Goal: Communication & Community: Connect with others

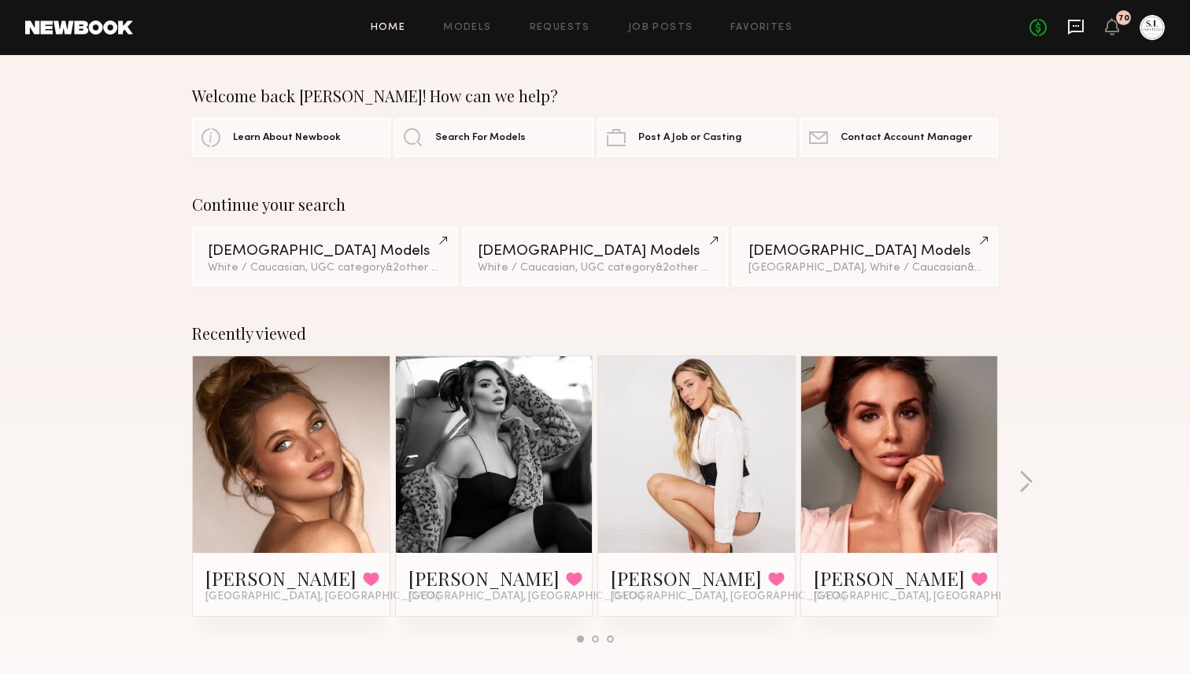
click at [1073, 32] on icon at bounding box center [1075, 26] width 17 height 17
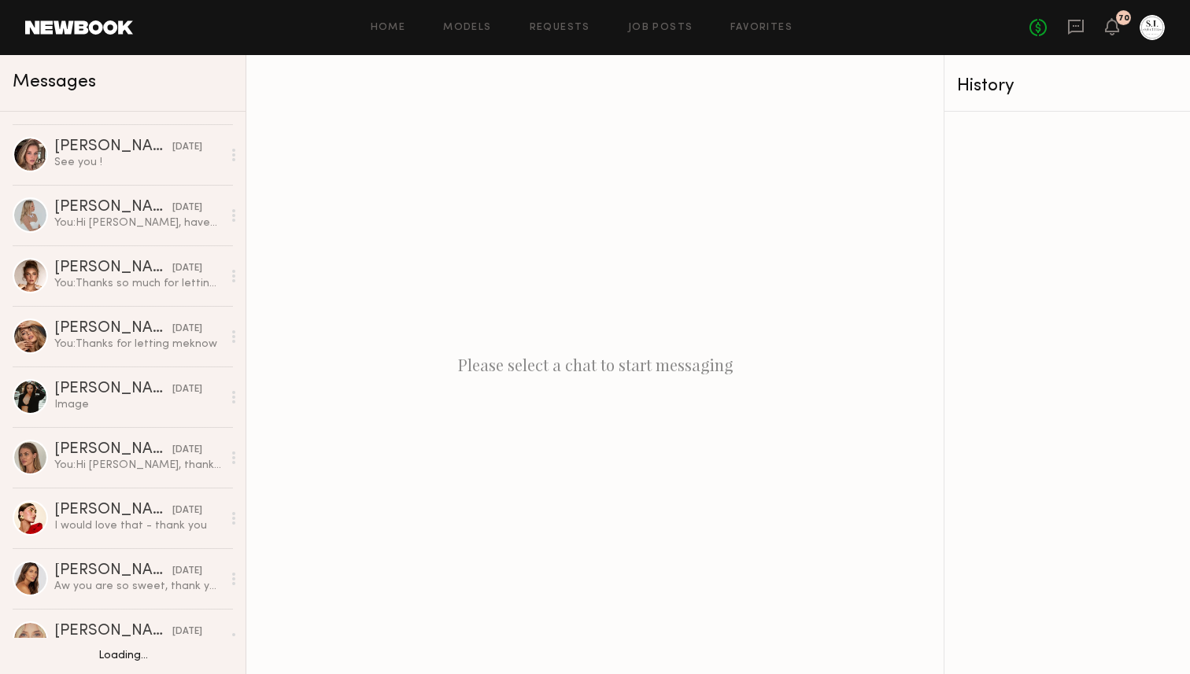
scroll to position [659, 0]
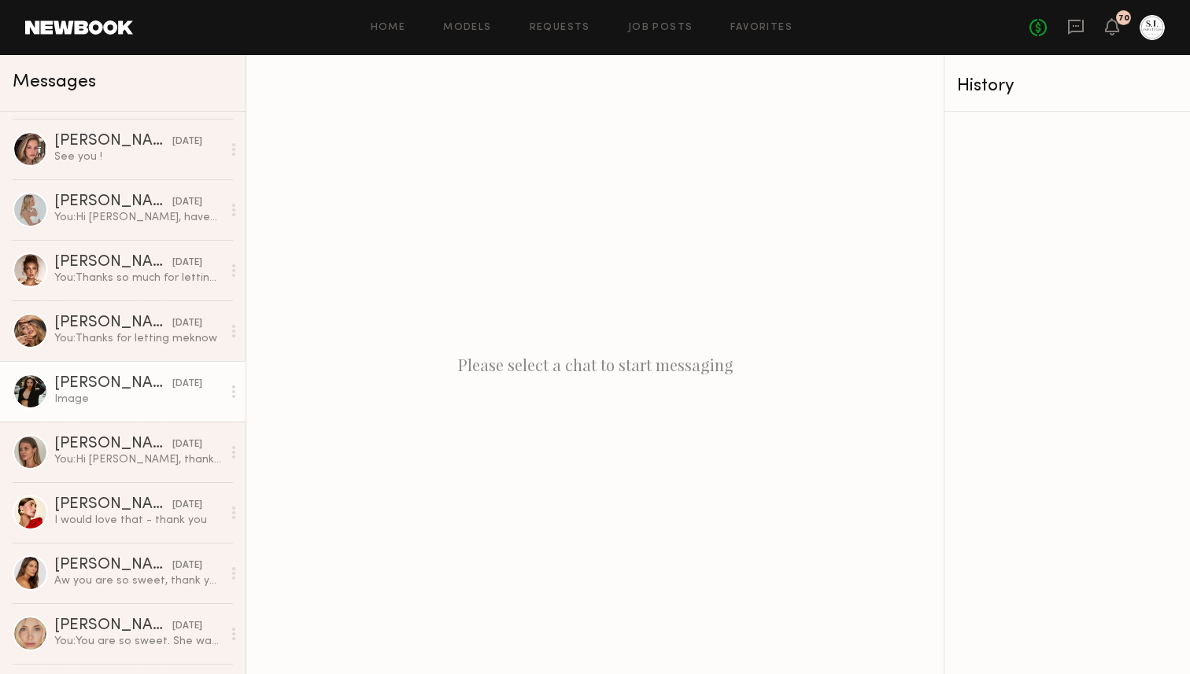
click at [79, 385] on div "[PERSON_NAME]" at bounding box center [113, 384] width 118 height 16
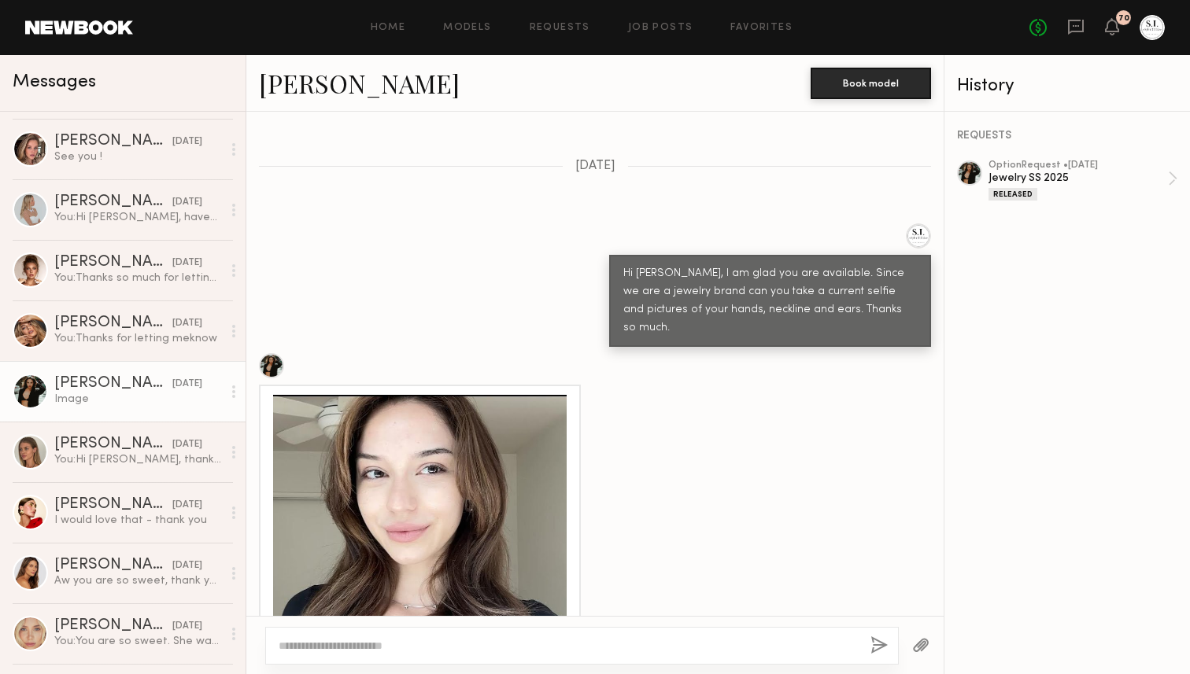
scroll to position [526, 0]
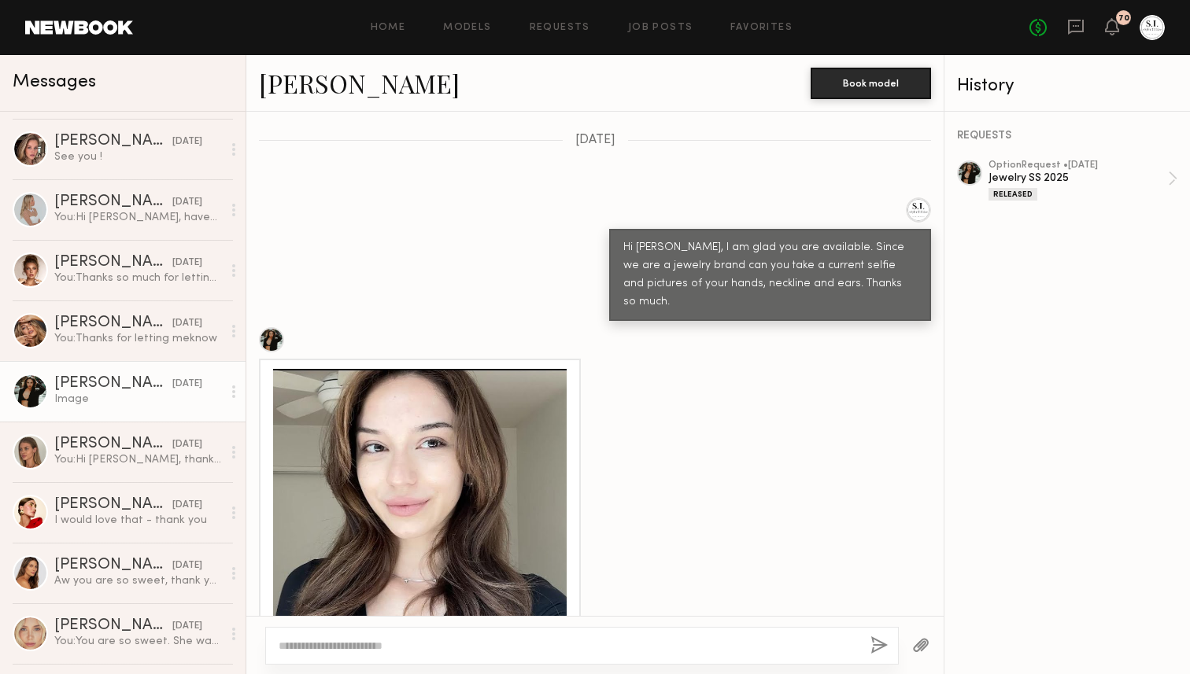
click at [434, 369] on div at bounding box center [420, 516] width 294 height 294
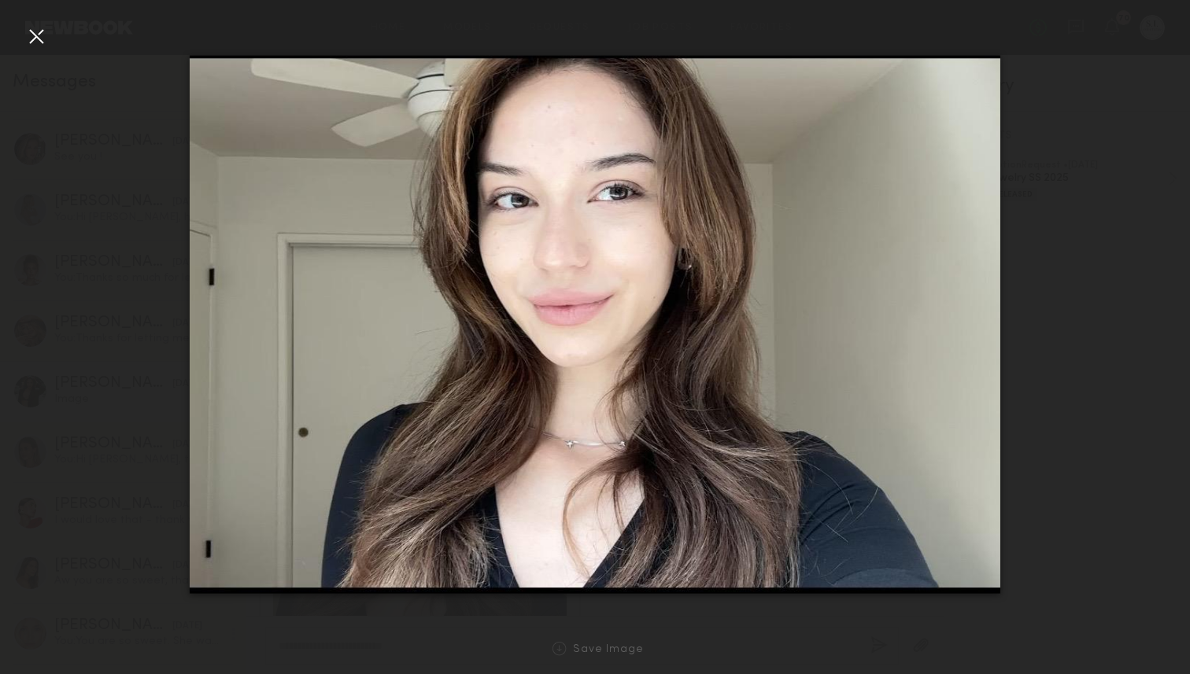
click at [40, 33] on div at bounding box center [36, 36] width 25 height 25
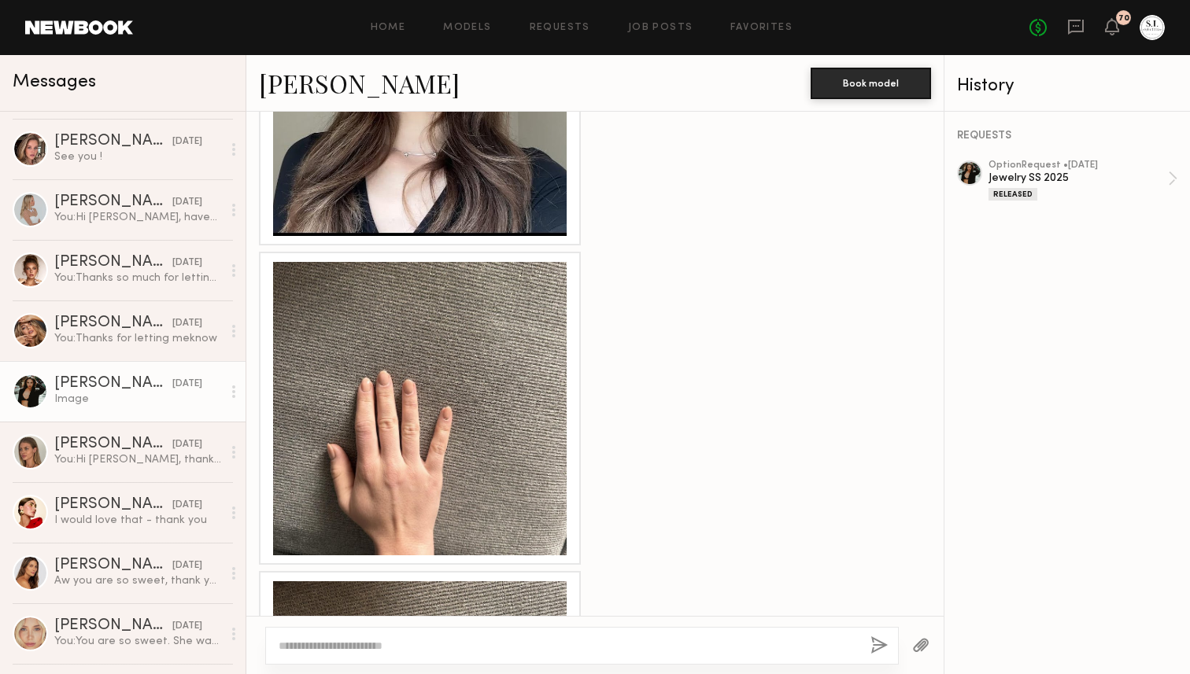
scroll to position [967, 0]
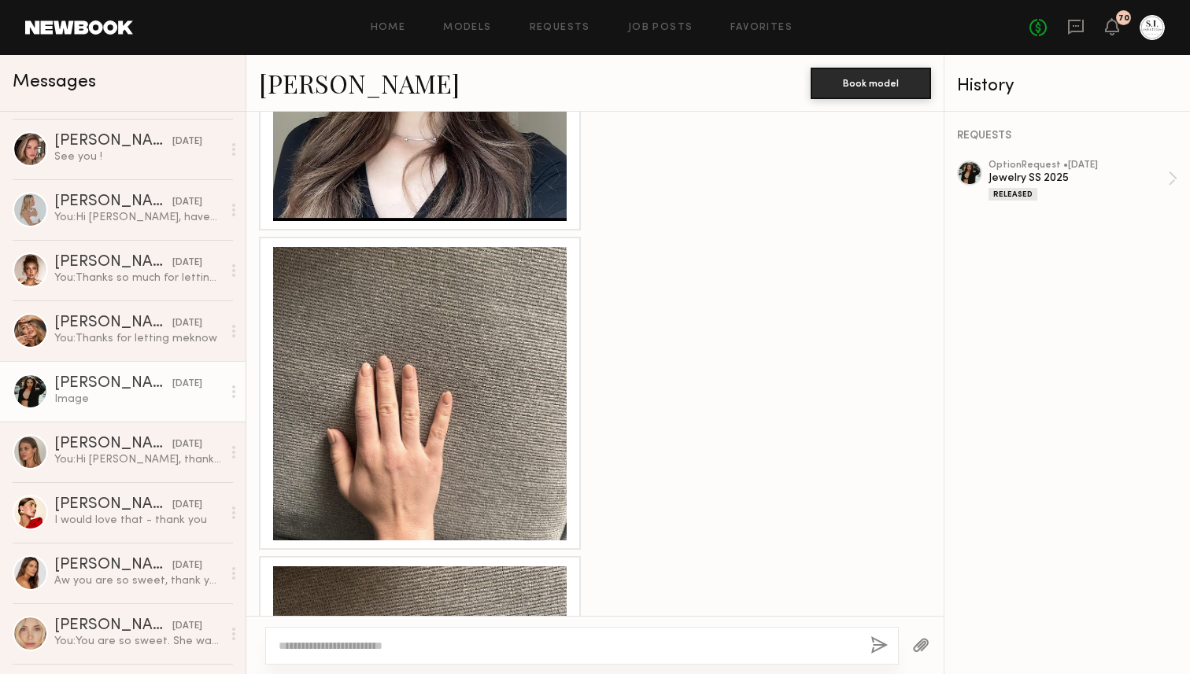
click at [421, 349] on div at bounding box center [420, 394] width 294 height 294
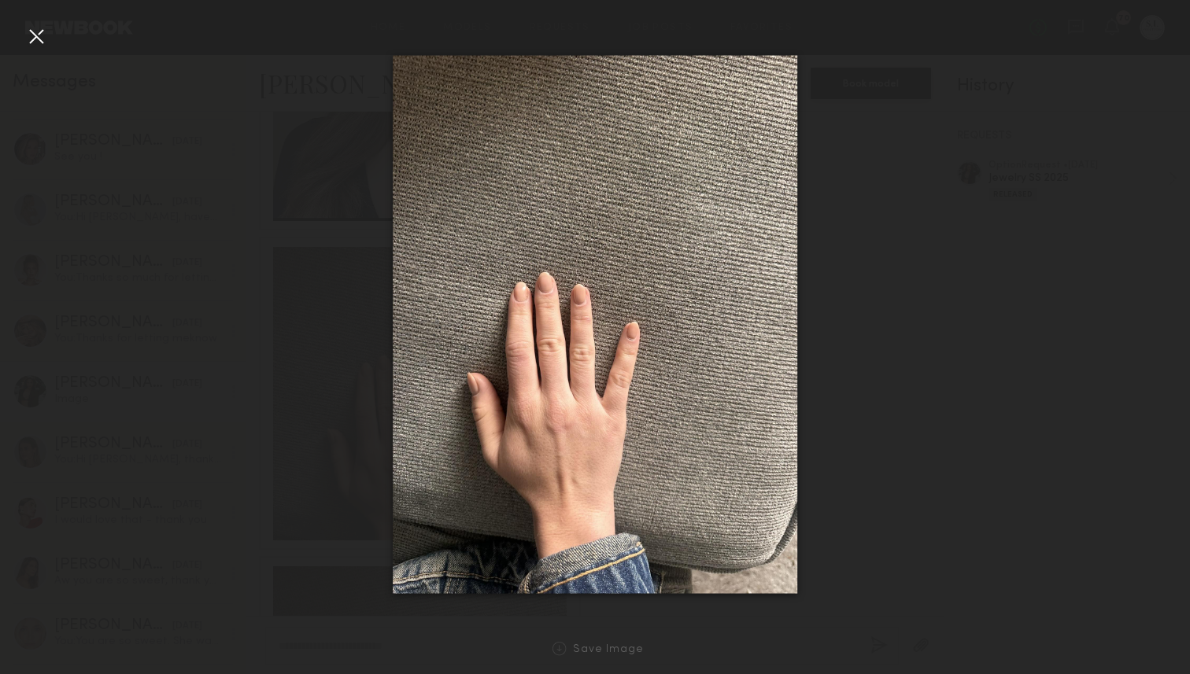
click at [33, 35] on div at bounding box center [36, 36] width 25 height 25
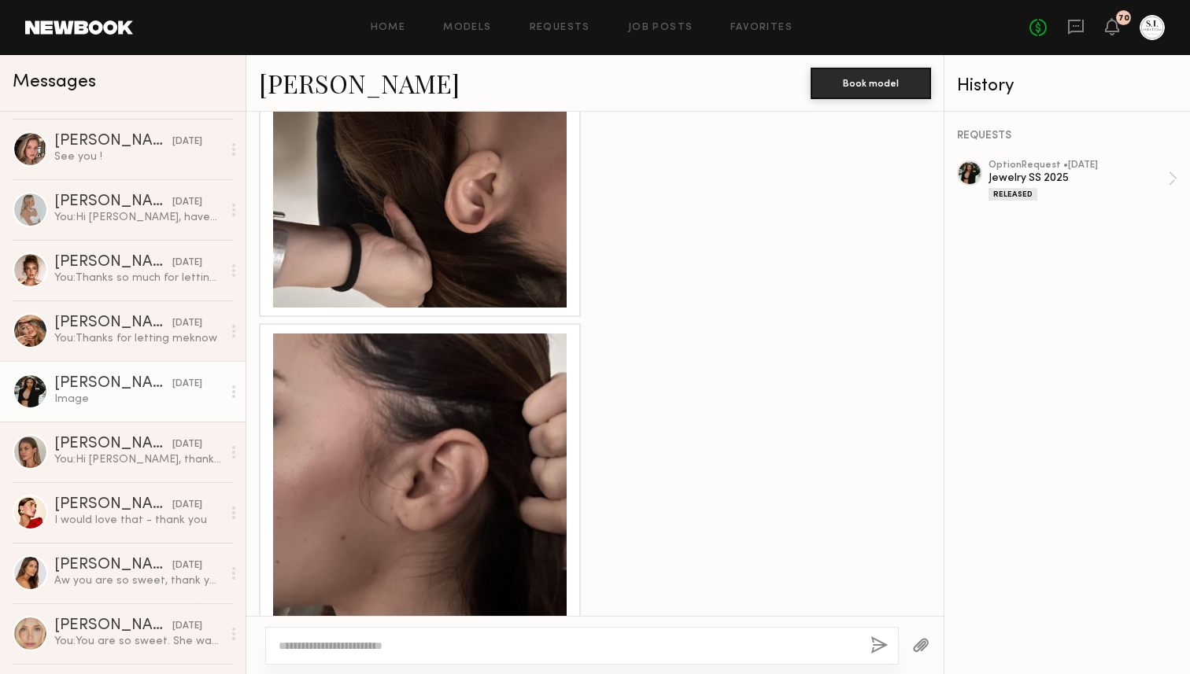
scroll to position [1852, 0]
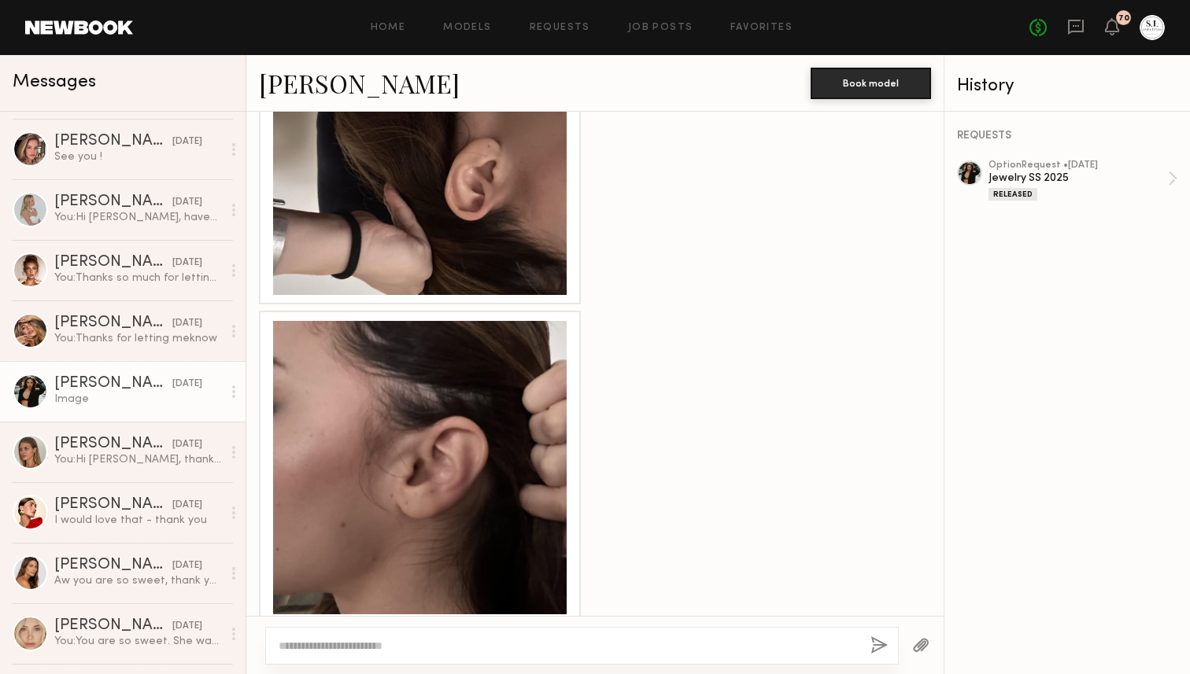
click at [431, 366] on div at bounding box center [420, 468] width 294 height 294
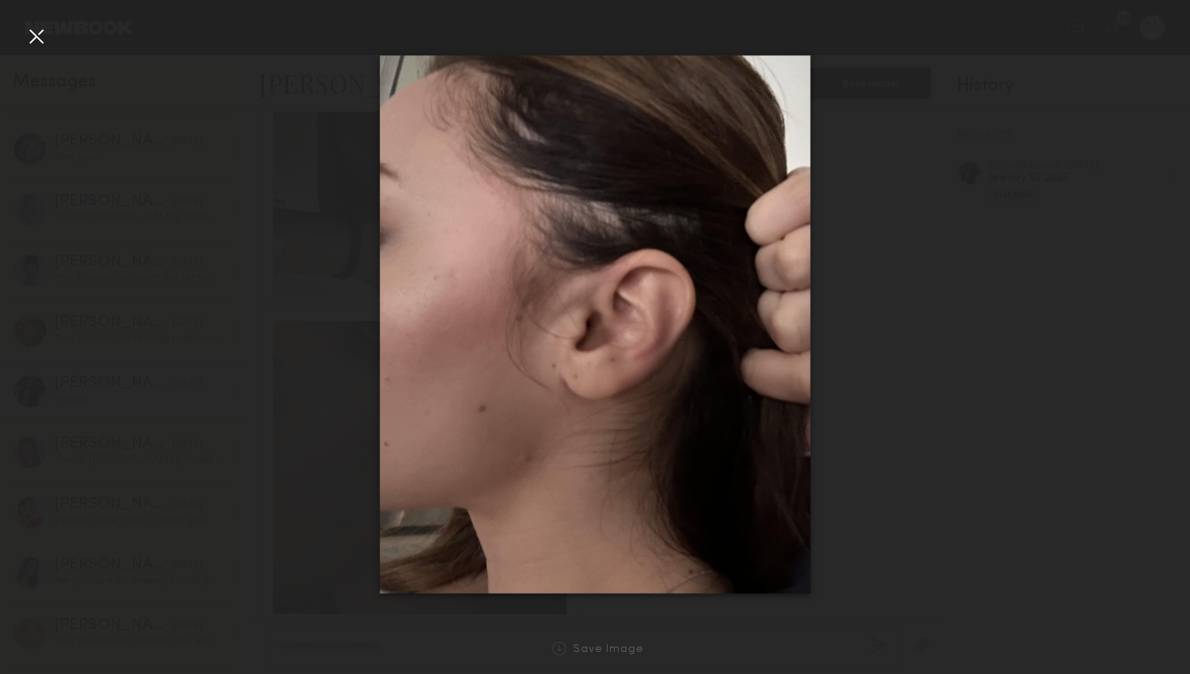
click at [42, 35] on div at bounding box center [36, 36] width 25 height 25
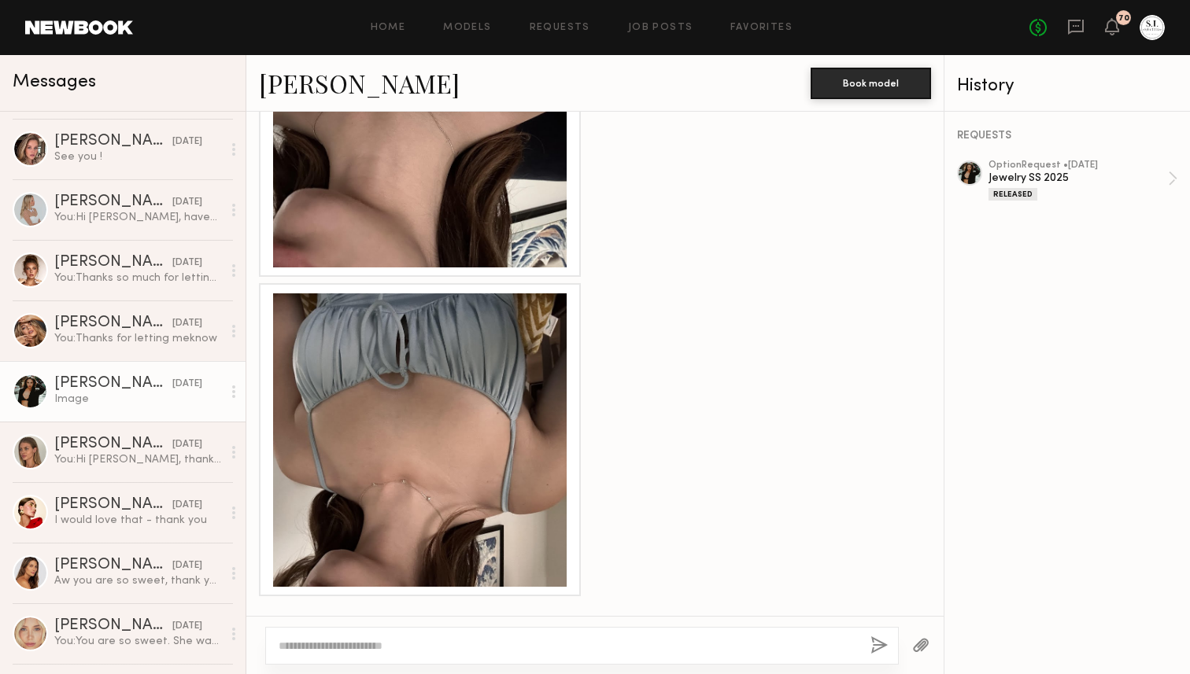
scroll to position [2605, 0]
